Goal: Use online tool/utility: Utilize a website feature to perform a specific function

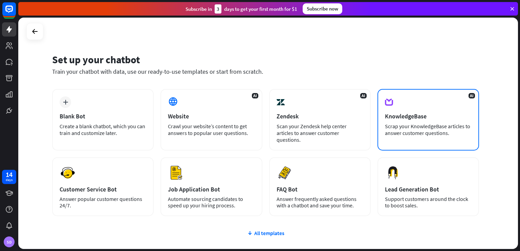
click at [404, 107] on div "AI KnowledgeBase Scrap your KnowledgeBase articles to answer customer questions." at bounding box center [428, 120] width 102 height 62
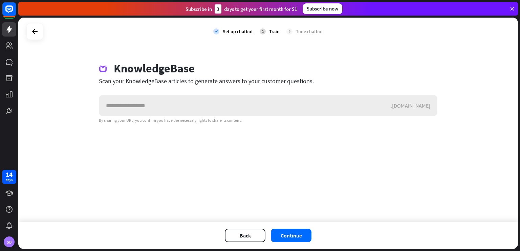
click at [348, 107] on input "text" at bounding box center [244, 105] width 291 height 20
click at [241, 103] on input "text" at bounding box center [244, 105] width 291 height 20
click at [220, 101] on input "text" at bounding box center [244, 105] width 291 height 20
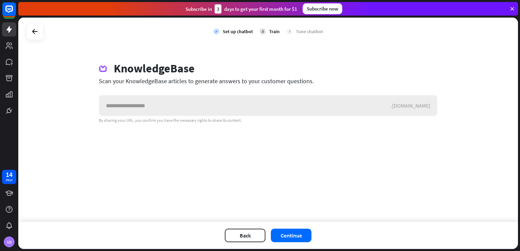
click at [240, 104] on input "text" at bounding box center [244, 105] width 291 height 20
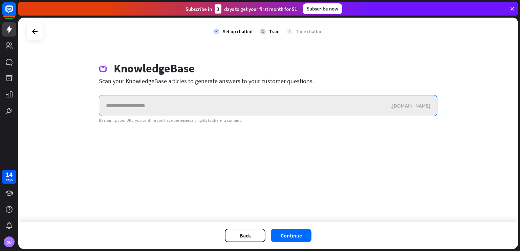
click at [200, 110] on input "text" at bounding box center [244, 105] width 291 height 20
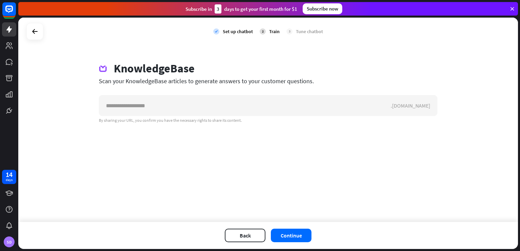
drag, startPoint x: 96, startPoint y: 68, endPoint x: 347, endPoint y: 121, distance: 257.0
click at [347, 121] on div "KnowledgeBase Scan your KnowledgeBase articles to generate answers to your cust…" at bounding box center [268, 93] width 355 height 62
copy div "KnowledgeBase Scan your KnowledgeBase articles to generate answers to your cust…"
